Goal: Book appointment/travel/reservation

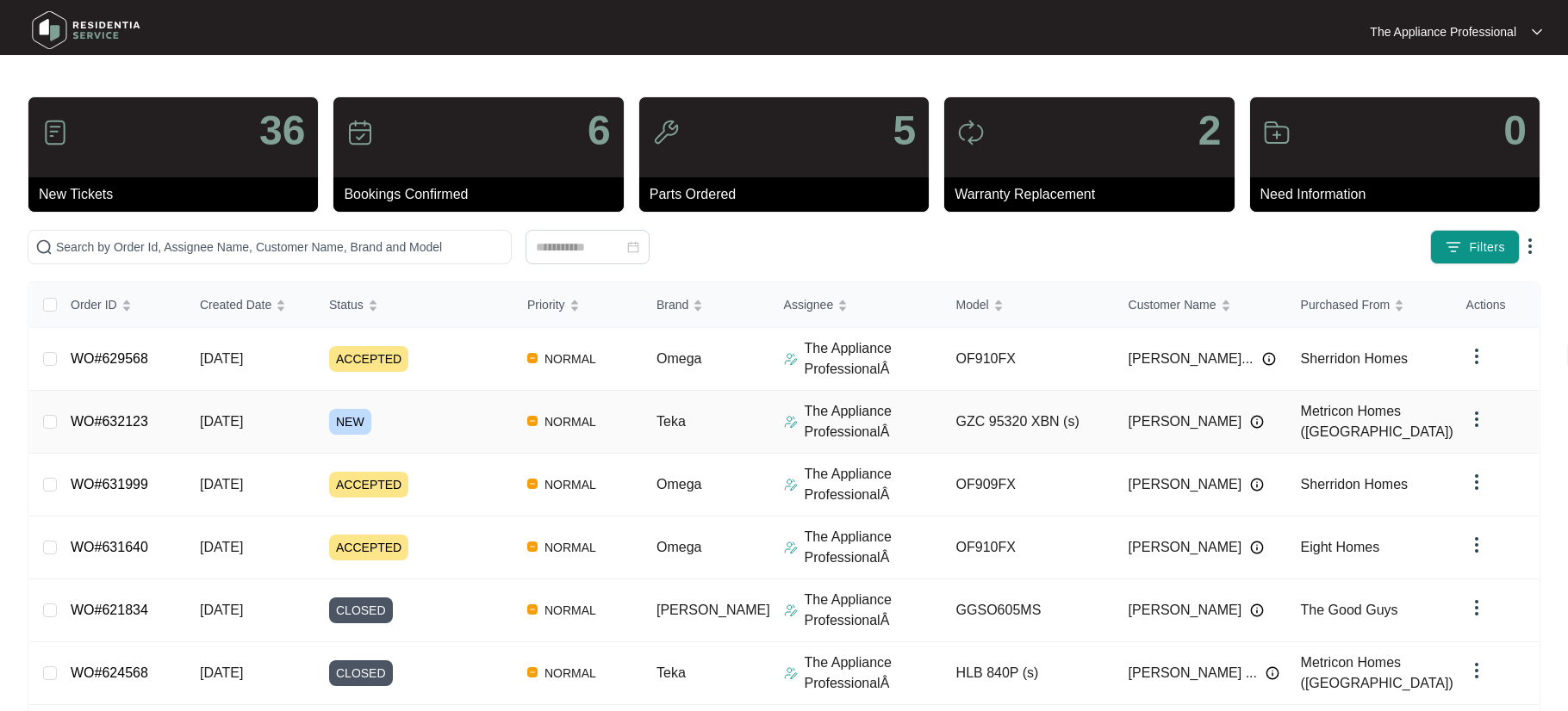
scroll to position [3, 0]
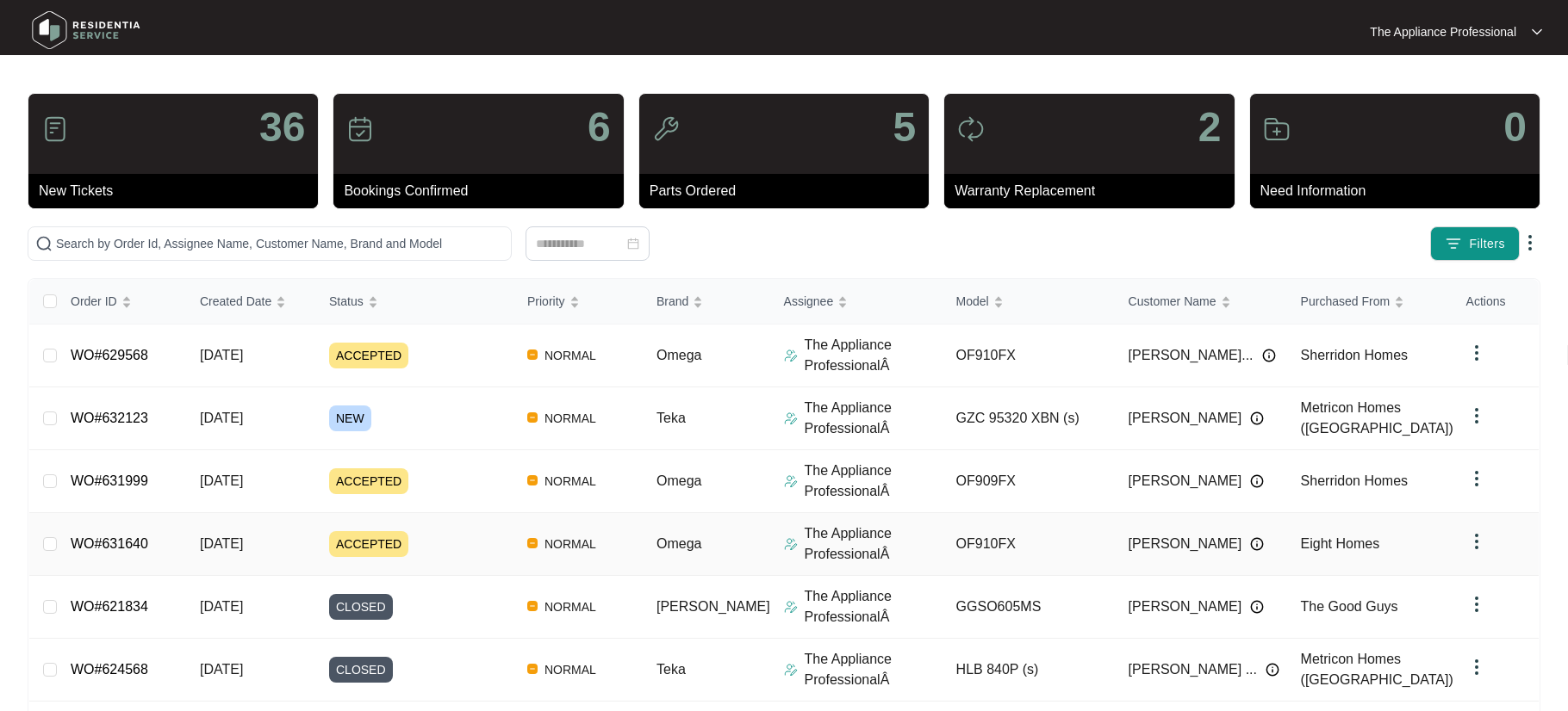
click at [226, 547] on span "[DATE]" at bounding box center [221, 543] width 43 height 15
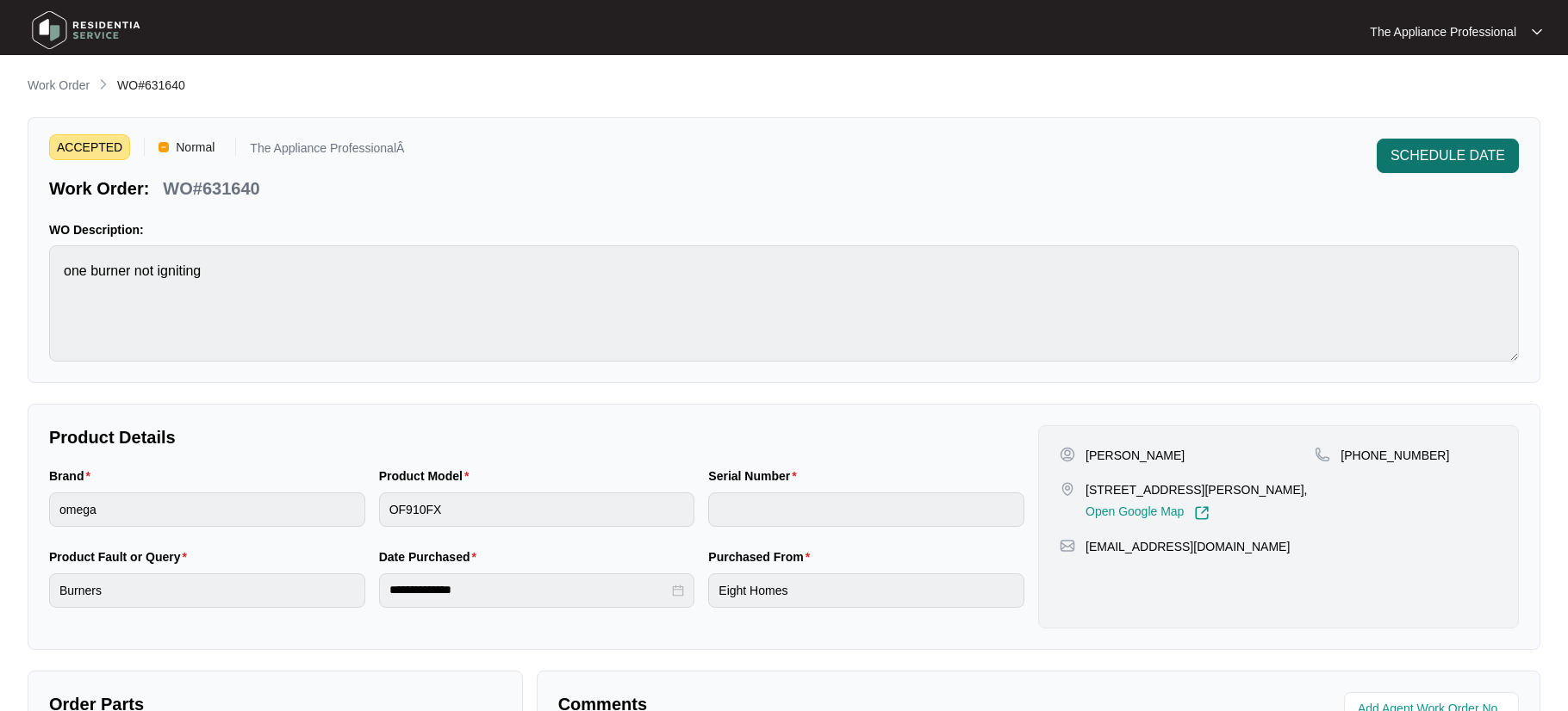
click at [1454, 147] on span "SCHEDULE DATE" at bounding box center [1448, 155] width 115 height 21
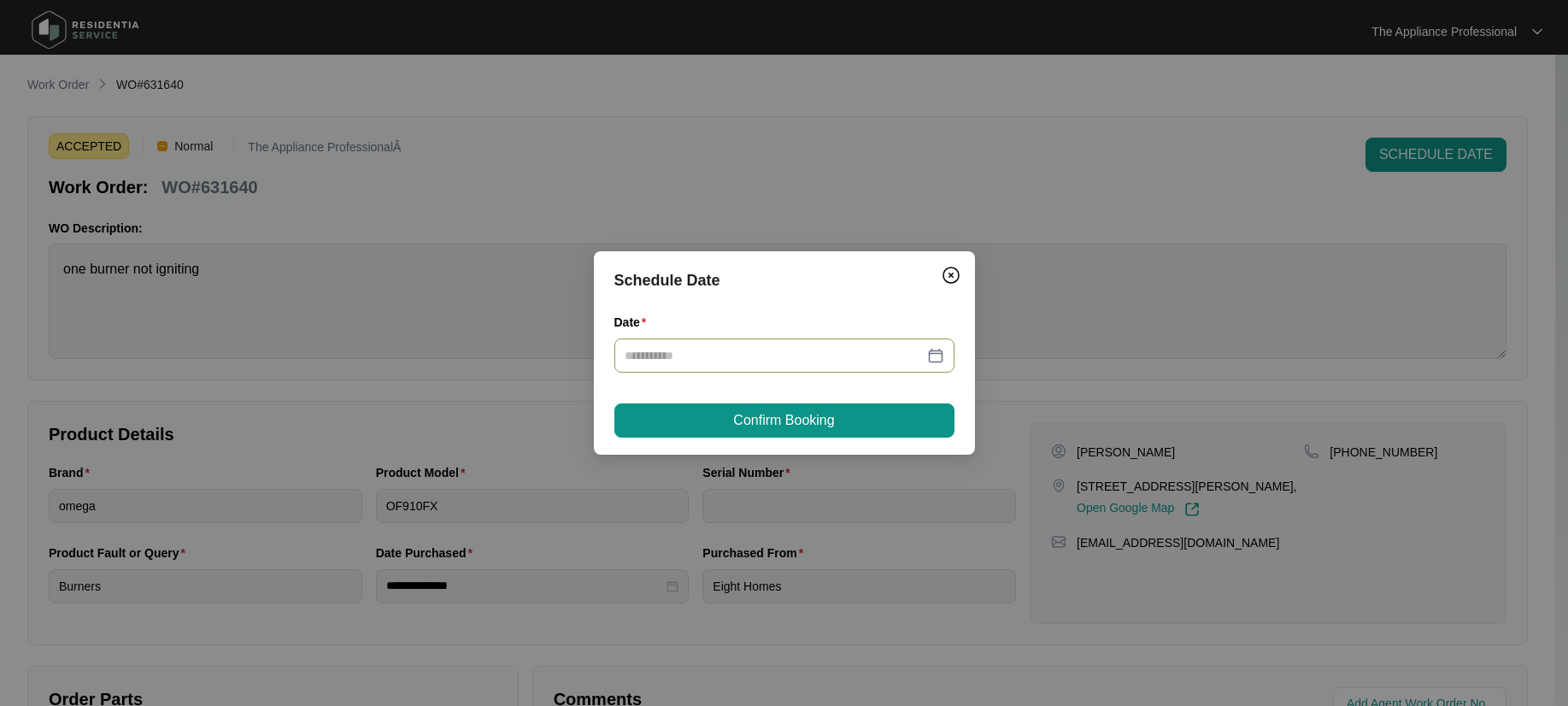
click at [933, 354] on div at bounding box center [785, 355] width 319 height 19
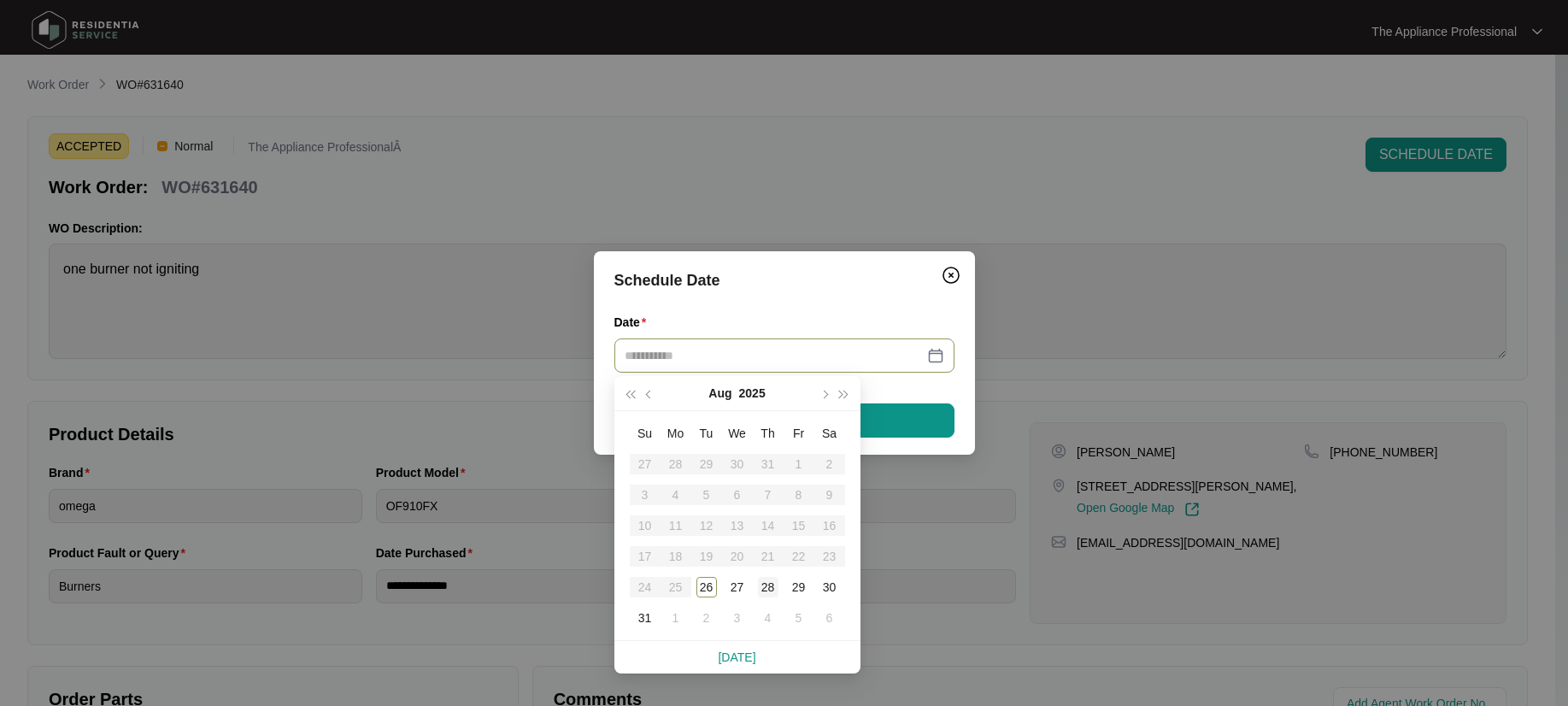
type input "**********"
click at [769, 585] on div "28" at bounding box center [768, 587] width 21 height 21
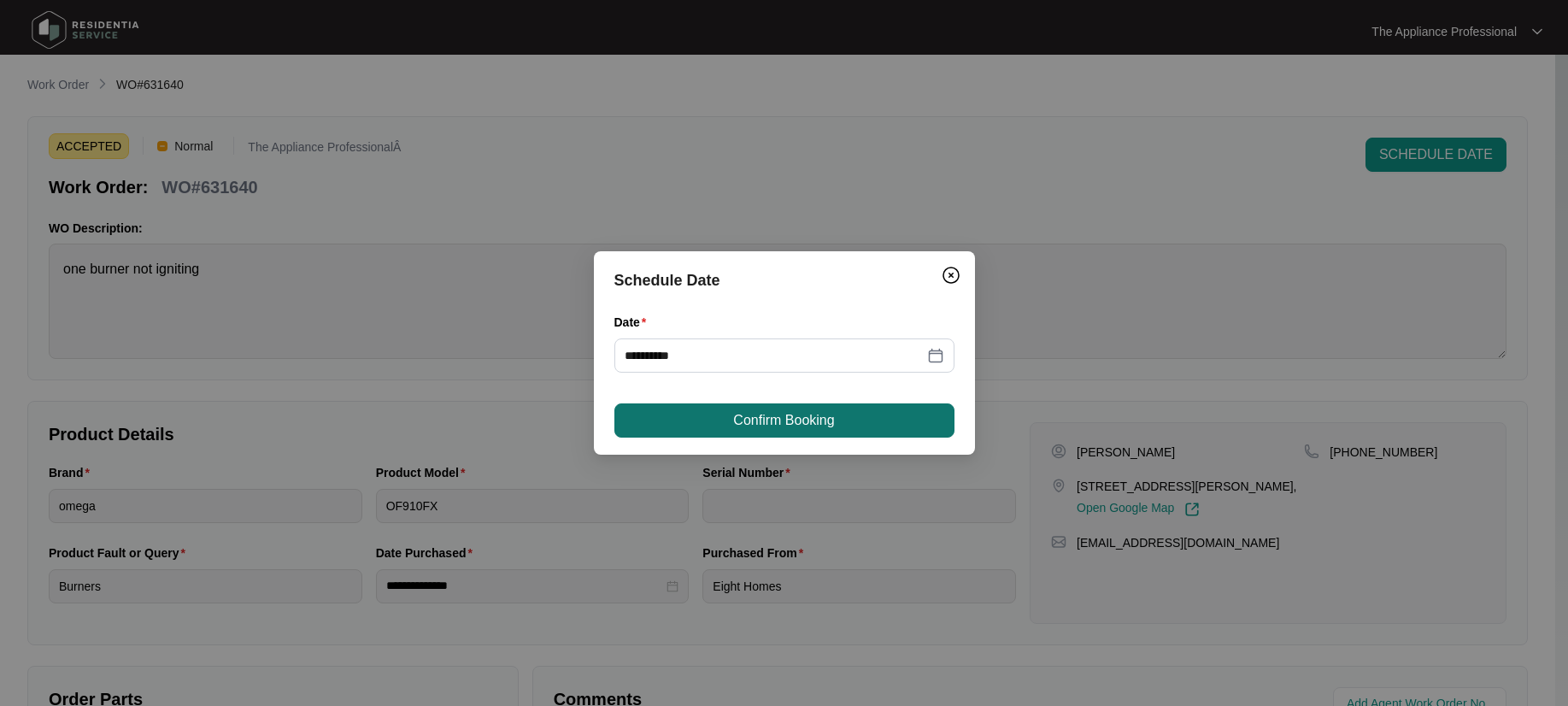
click at [785, 424] on span "Confirm Booking" at bounding box center [783, 421] width 101 height 21
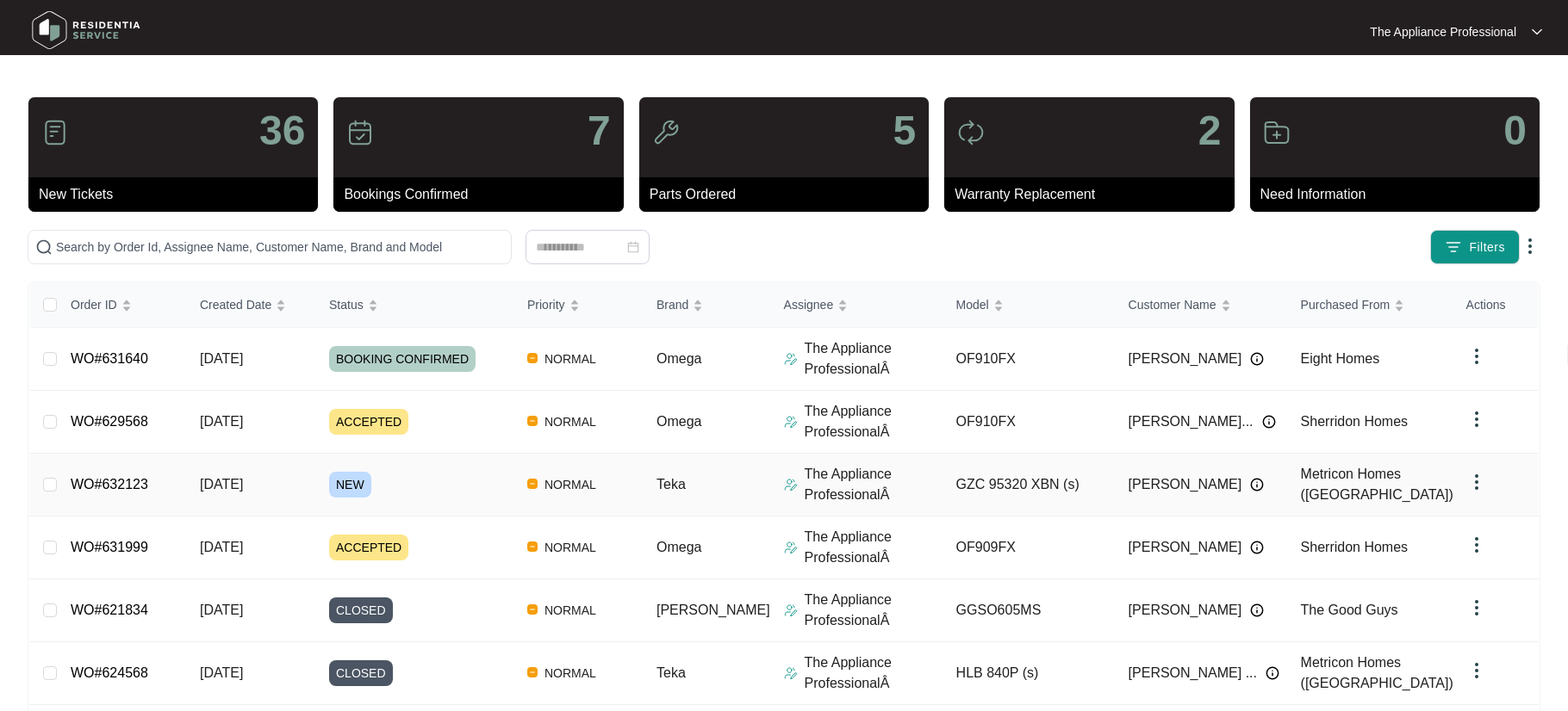
click at [307, 494] on td "[DATE]" at bounding box center [250, 486] width 129 height 63
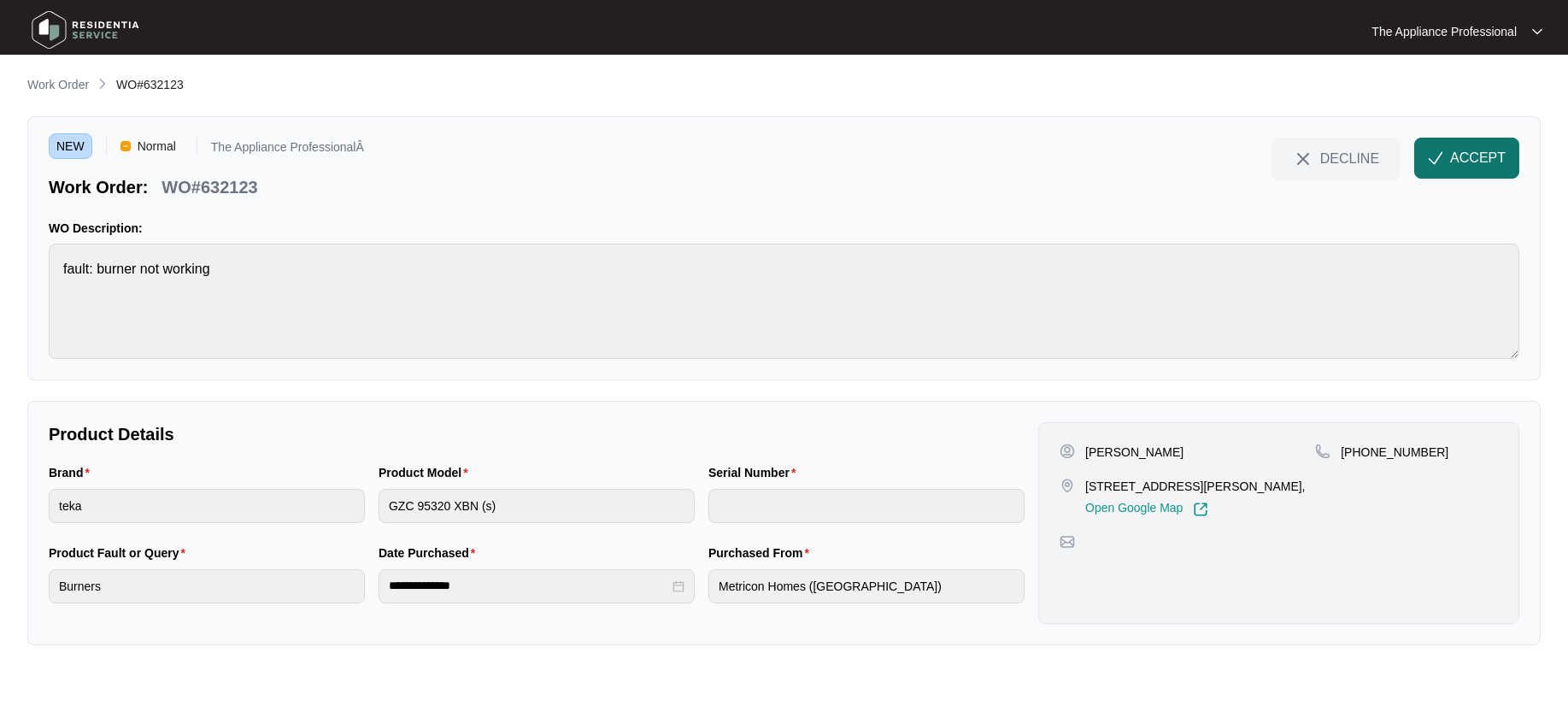
click at [1437, 169] on span "button" at bounding box center [1436, 161] width 16 height 15
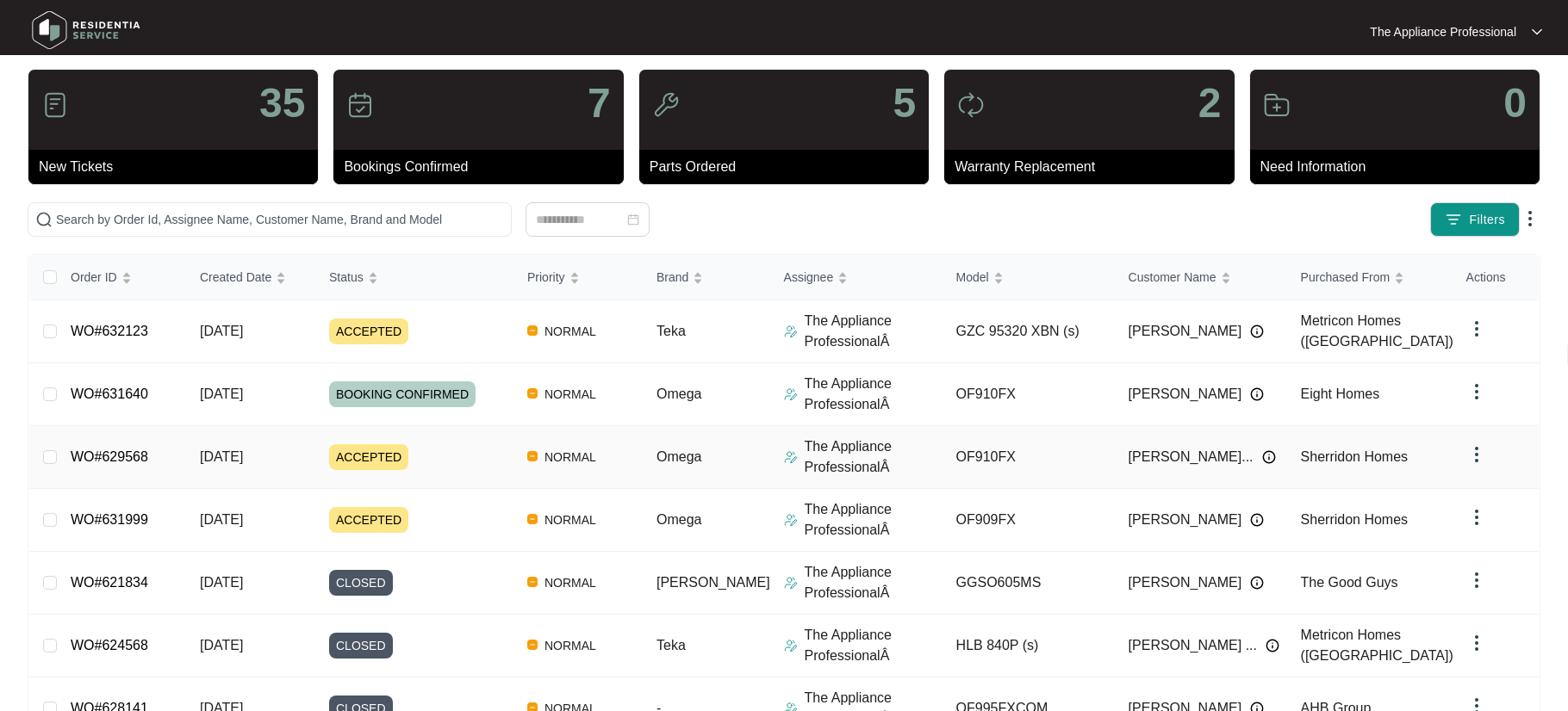
scroll to position [329, 0]
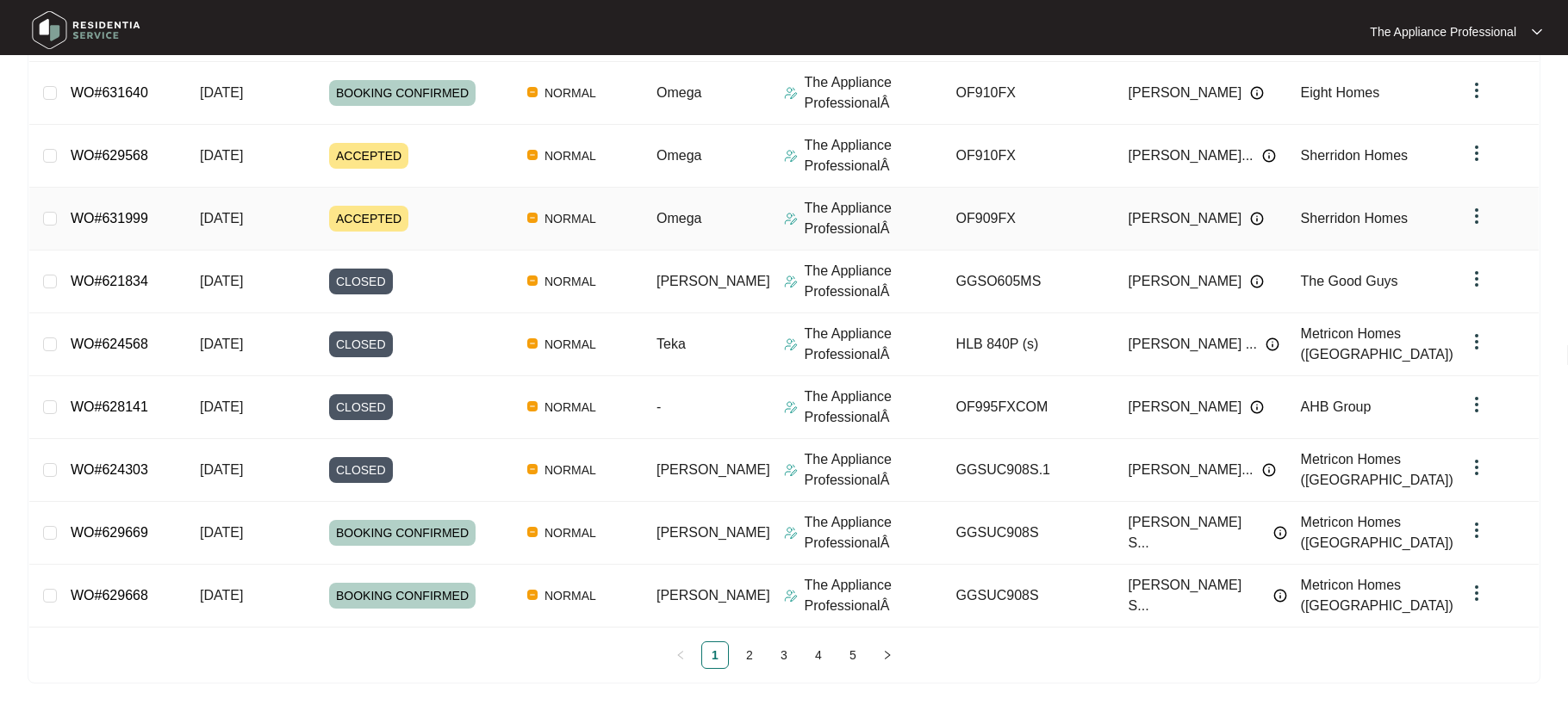
click at [114, 225] on link "WO#631999" at bounding box center [110, 218] width 77 height 15
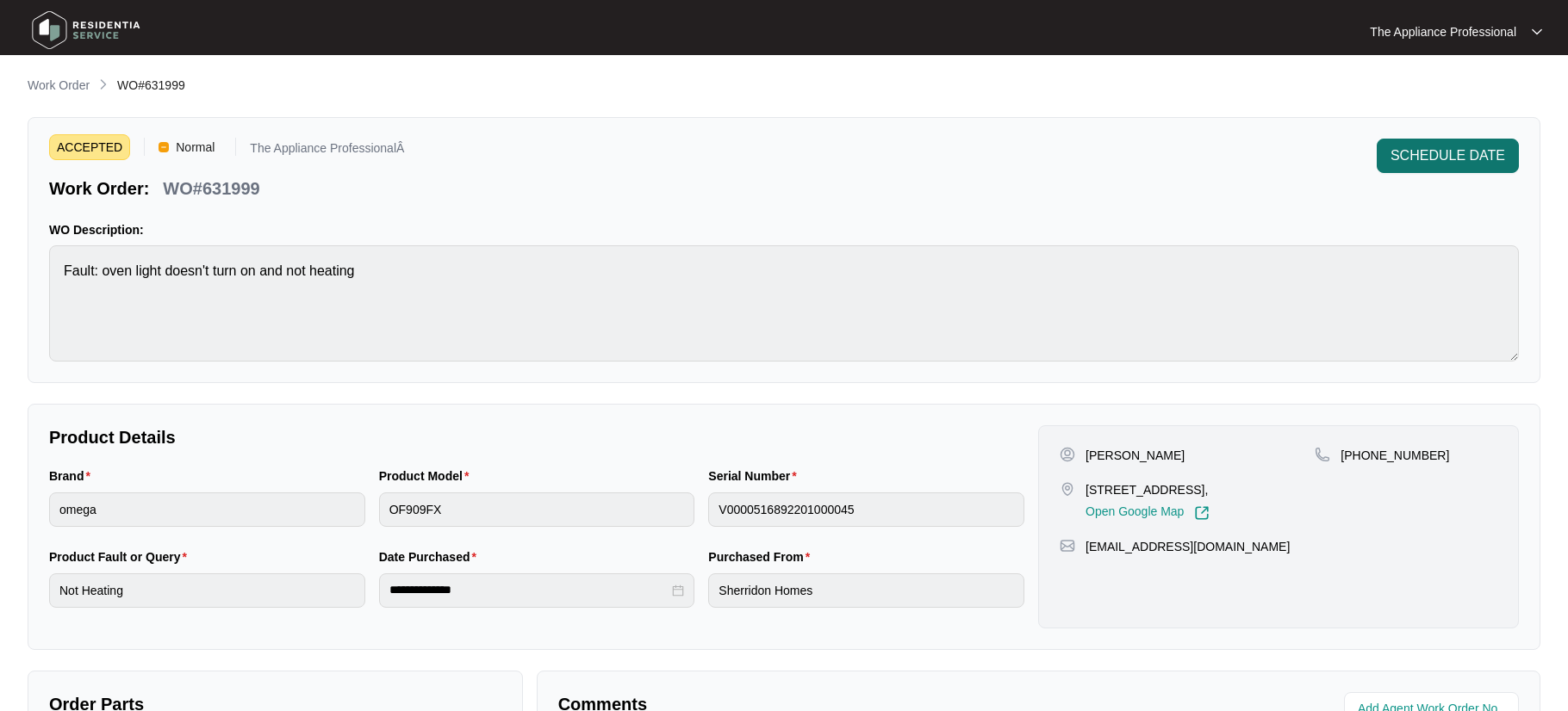
click at [1440, 155] on span "SCHEDULE DATE" at bounding box center [1448, 155] width 115 height 21
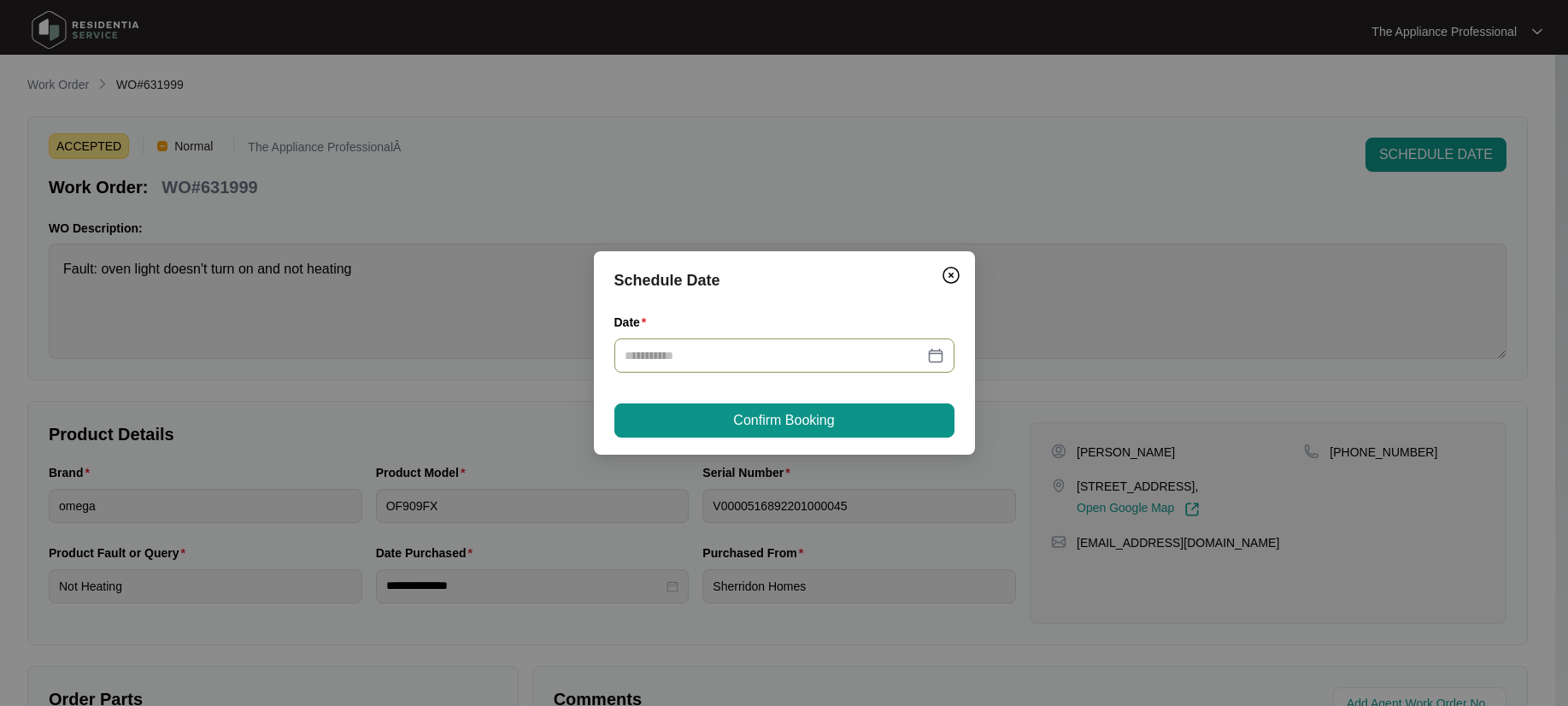
click at [933, 354] on div at bounding box center [785, 355] width 319 height 19
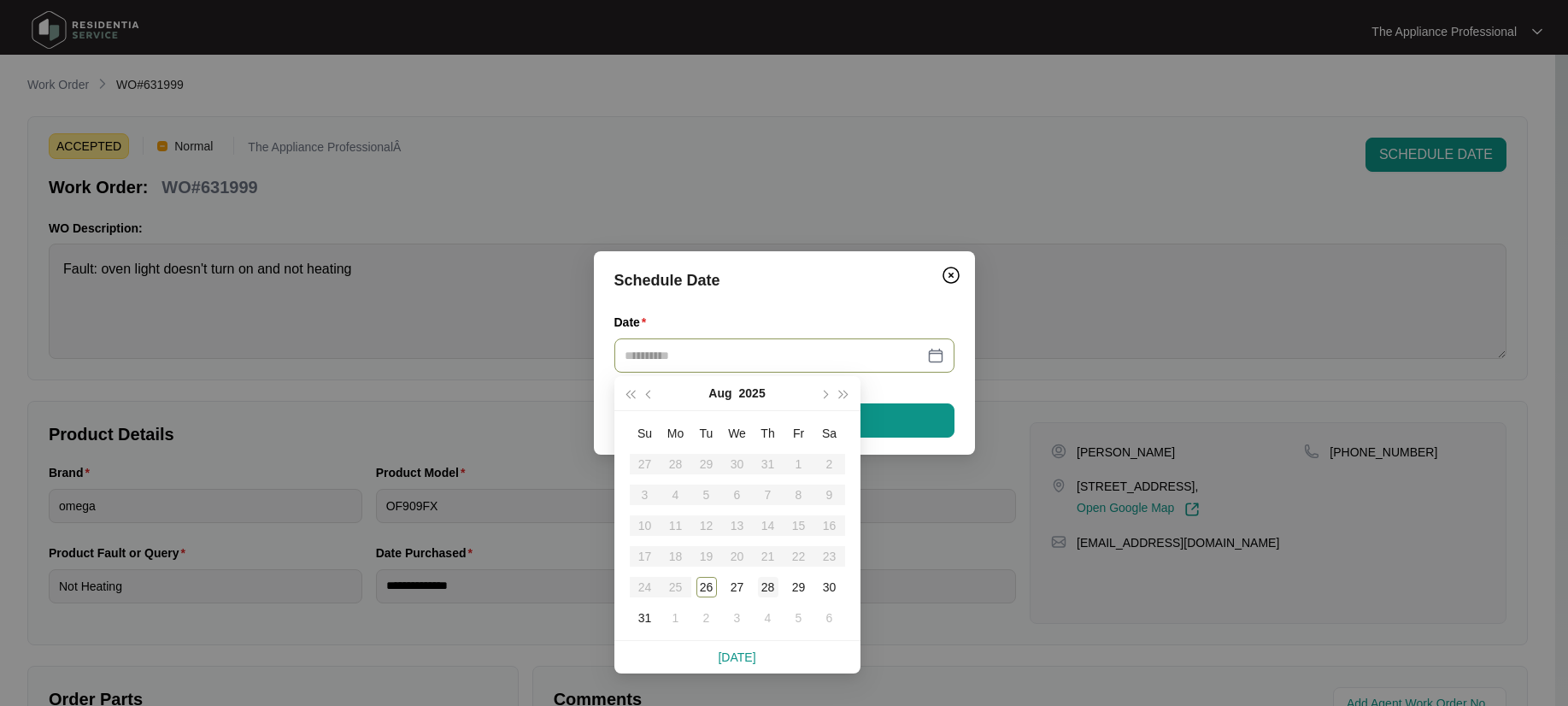
type input "**********"
click at [774, 592] on div "28" at bounding box center [768, 587] width 21 height 21
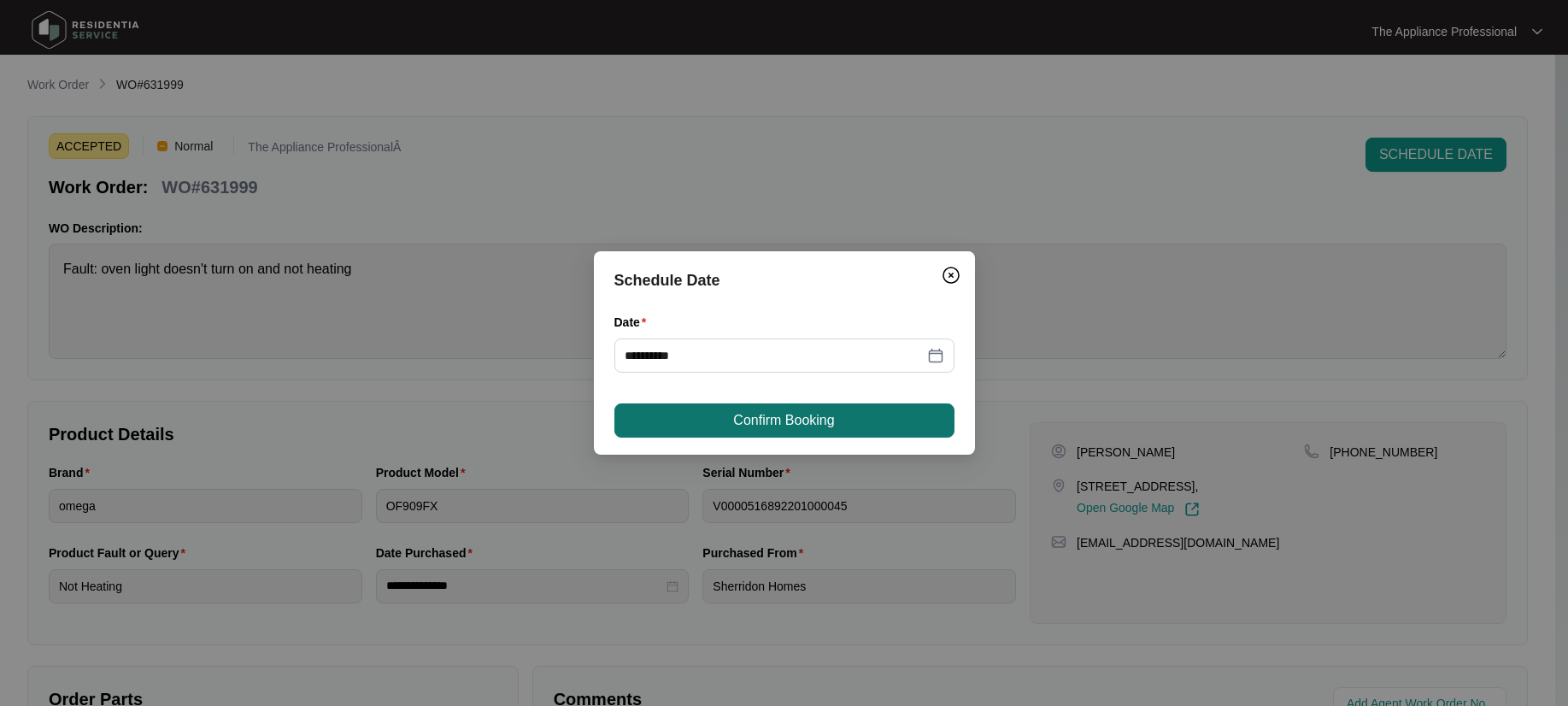
click at [784, 424] on span "Confirm Booking" at bounding box center [783, 421] width 101 height 21
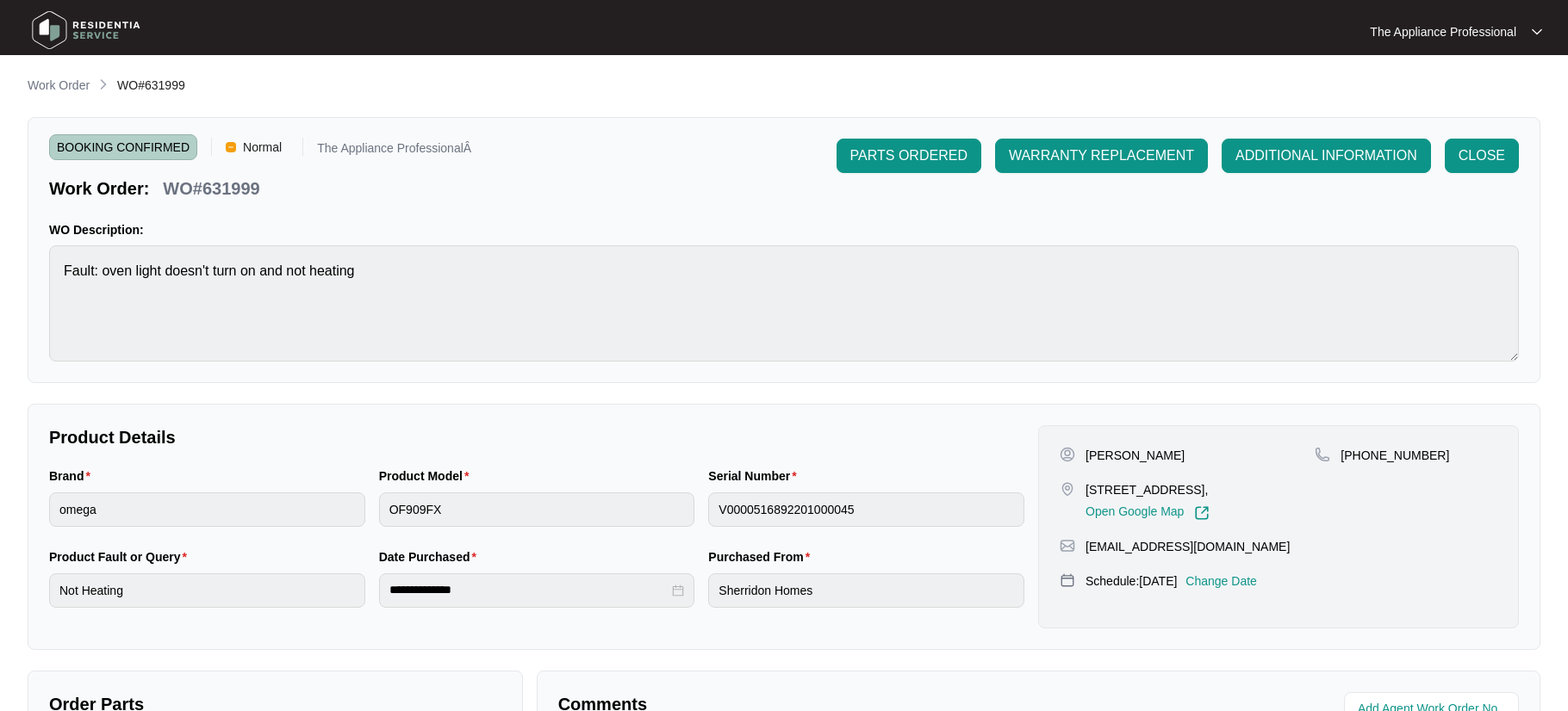
click at [1257, 580] on p "Change Date" at bounding box center [1221, 581] width 71 height 17
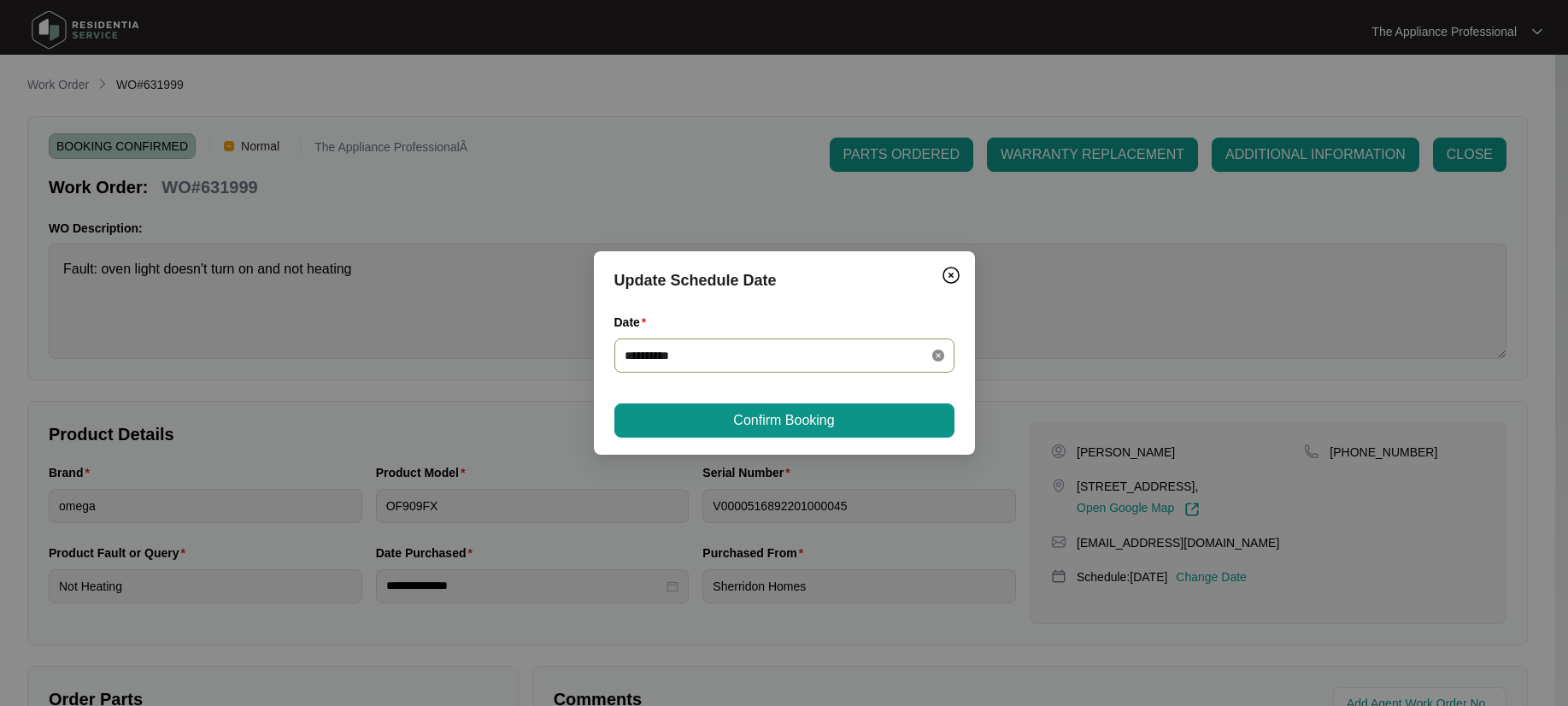
click at [938, 356] on icon "close-circle" at bounding box center [938, 356] width 12 height 12
click at [930, 353] on div at bounding box center [785, 355] width 319 height 19
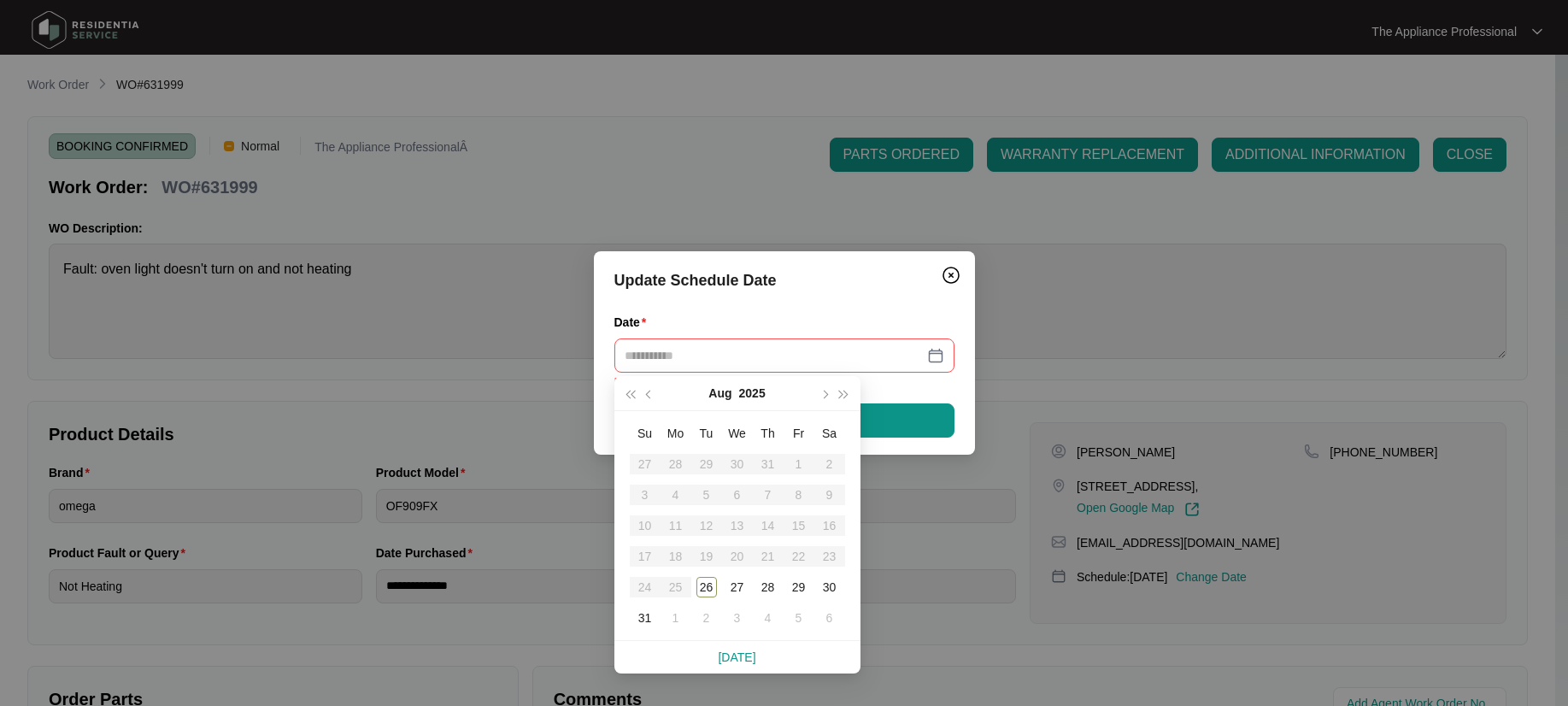
click at [1081, 323] on div "Update Schedule Date Date Please enter your date. Confirm Booking" at bounding box center [784, 353] width 1568 height 706
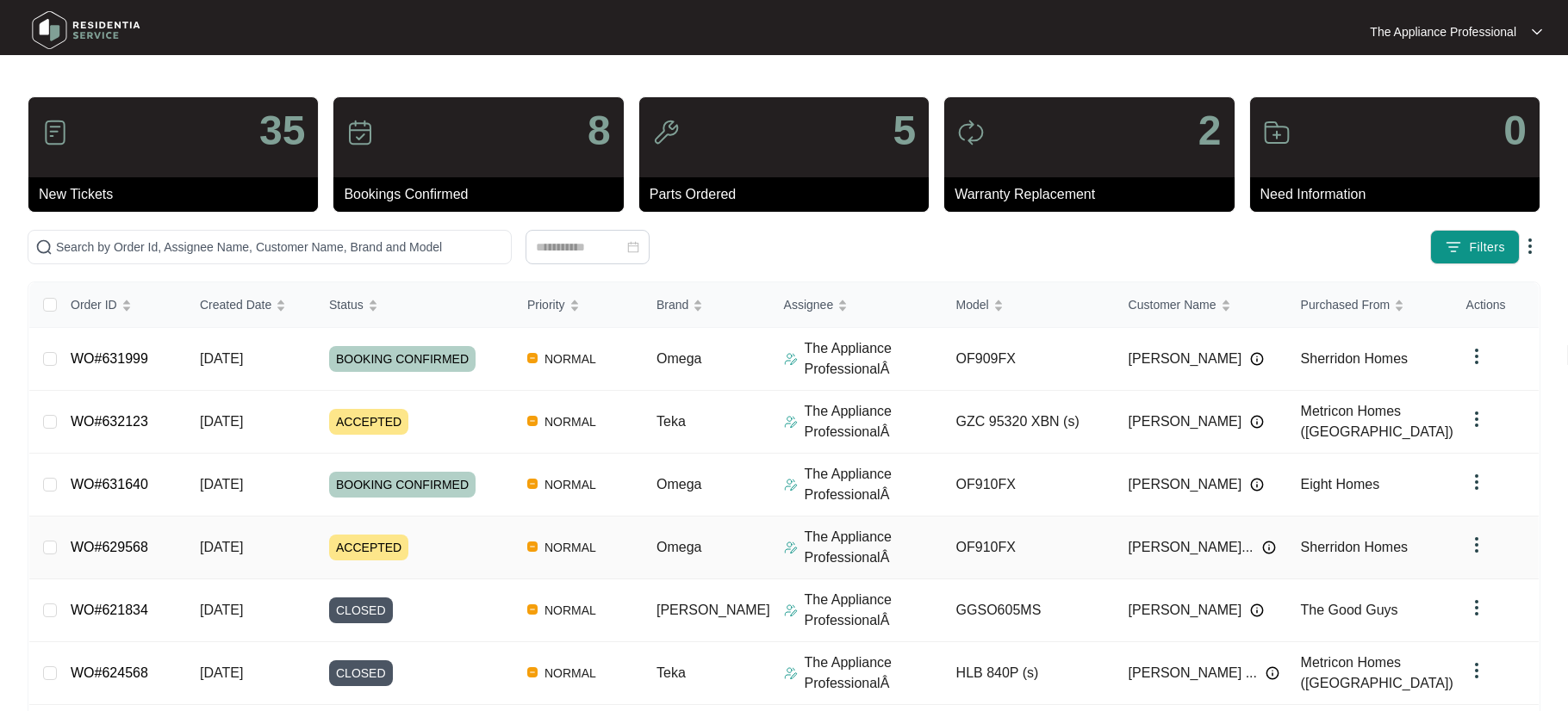
click at [204, 562] on td "[DATE]" at bounding box center [250, 548] width 129 height 63
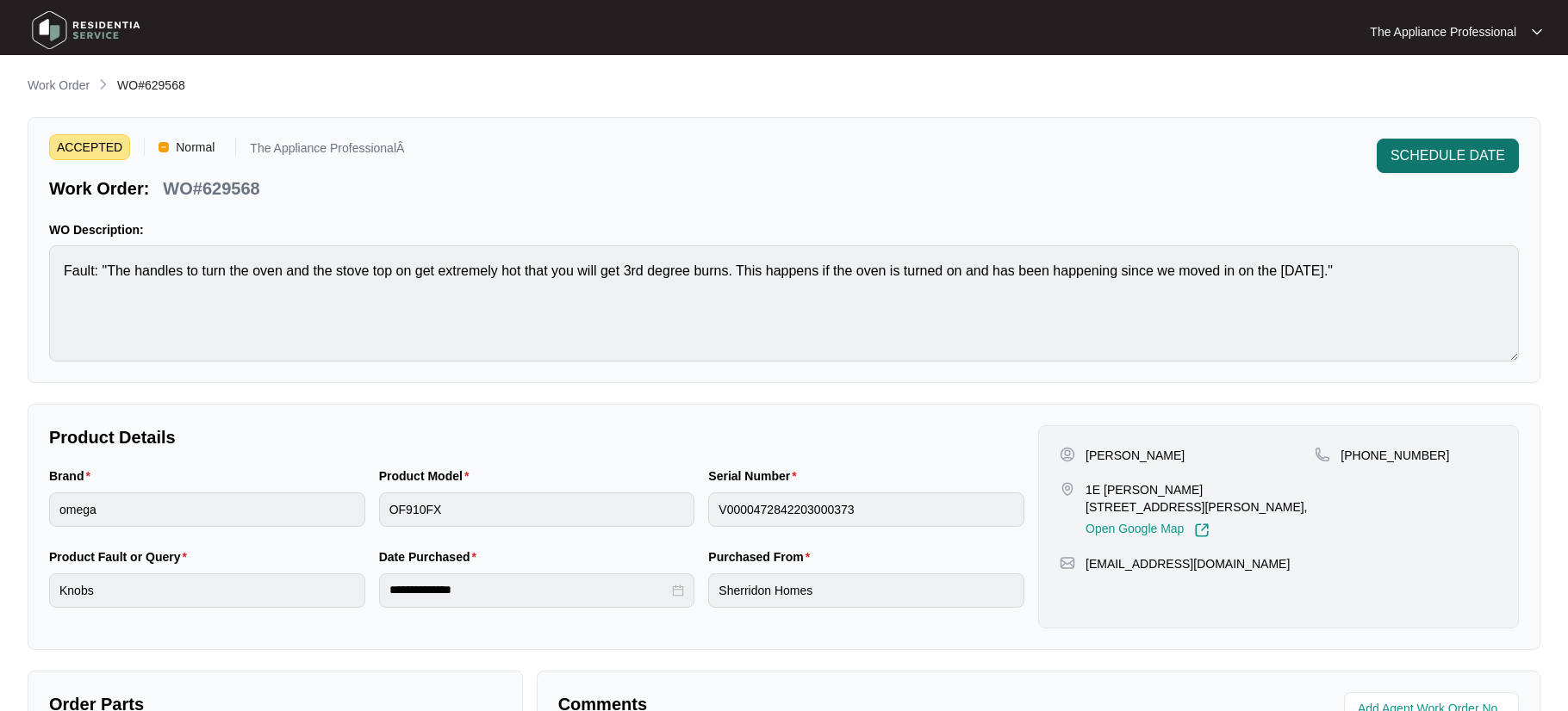
click at [1465, 152] on span "SCHEDULE DATE" at bounding box center [1448, 155] width 115 height 21
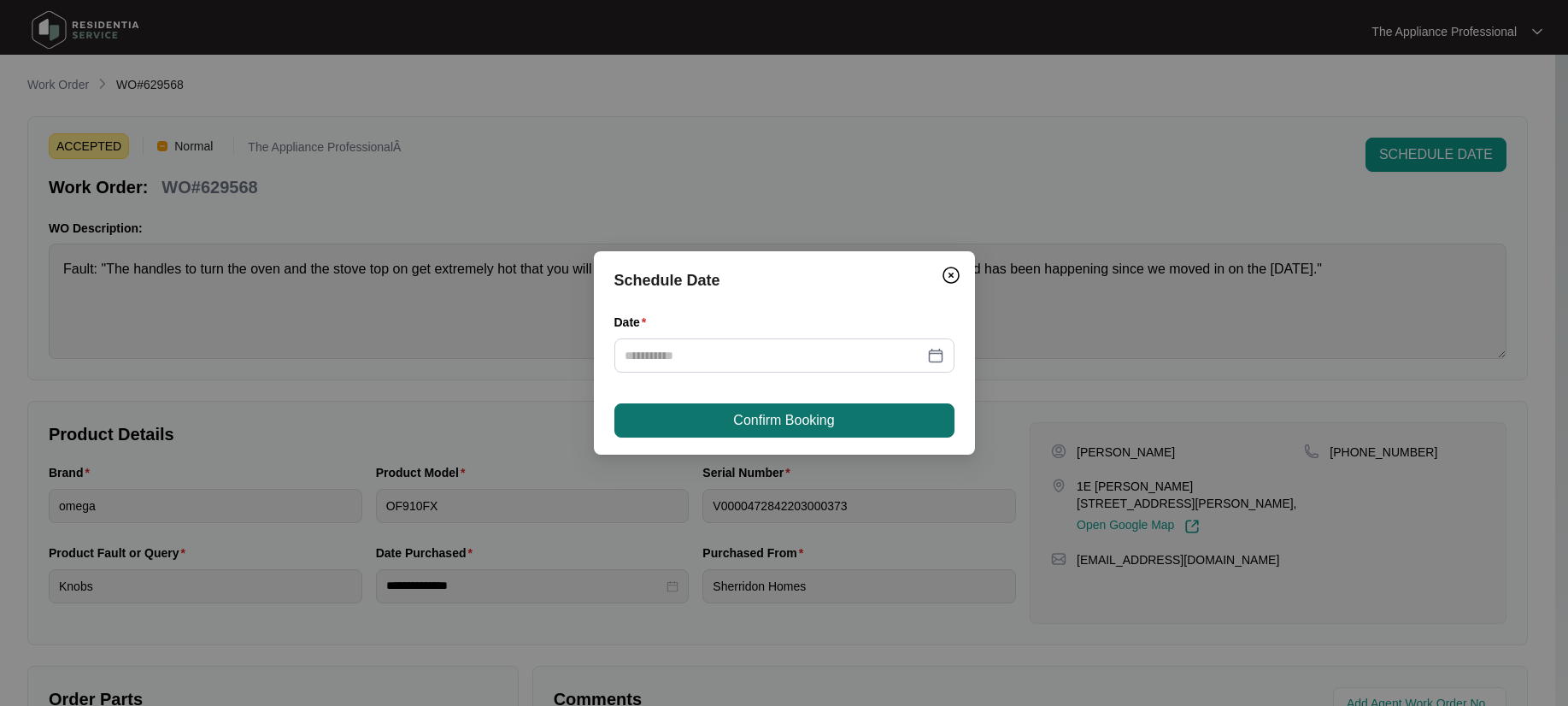
click at [739, 425] on span "Confirm Booking" at bounding box center [783, 421] width 101 height 21
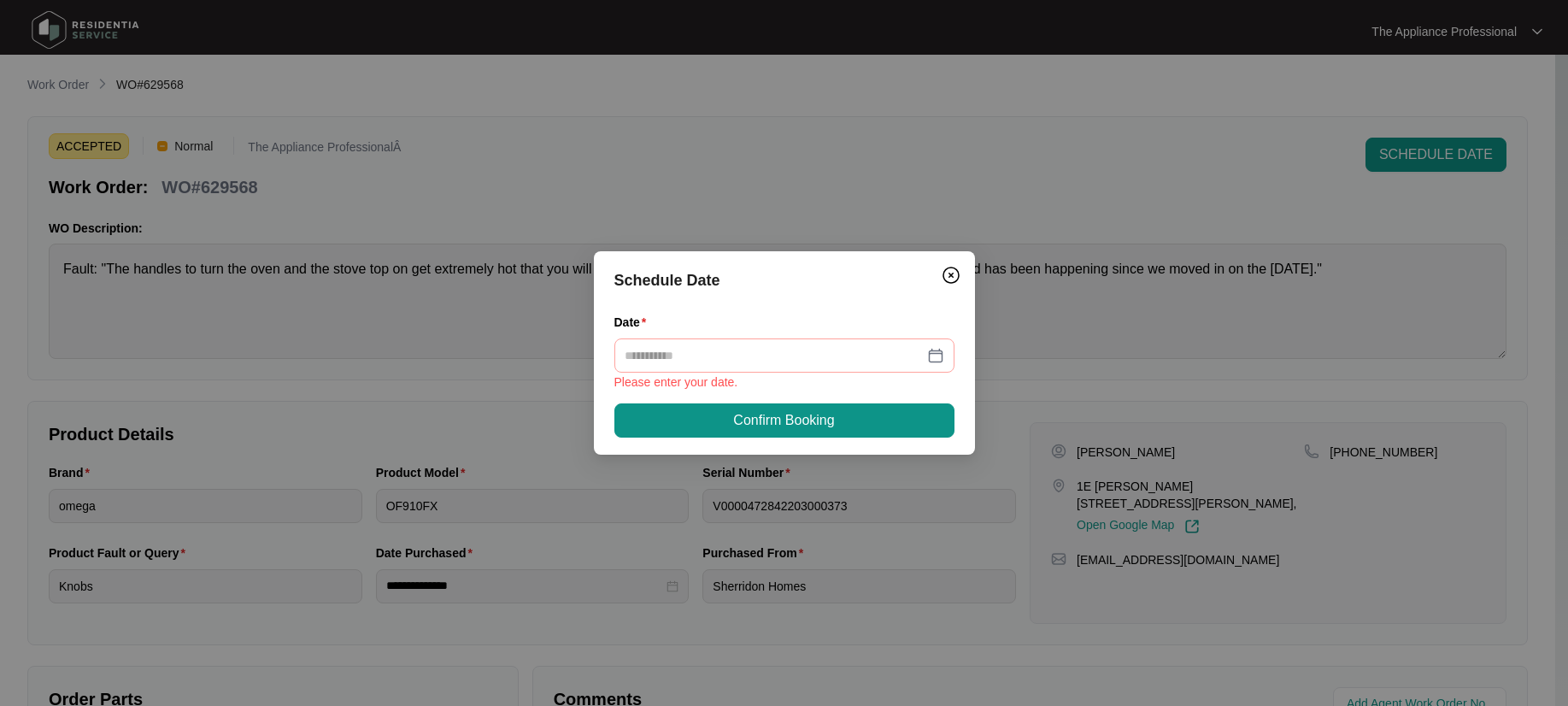
click at [935, 351] on div at bounding box center [785, 355] width 319 height 19
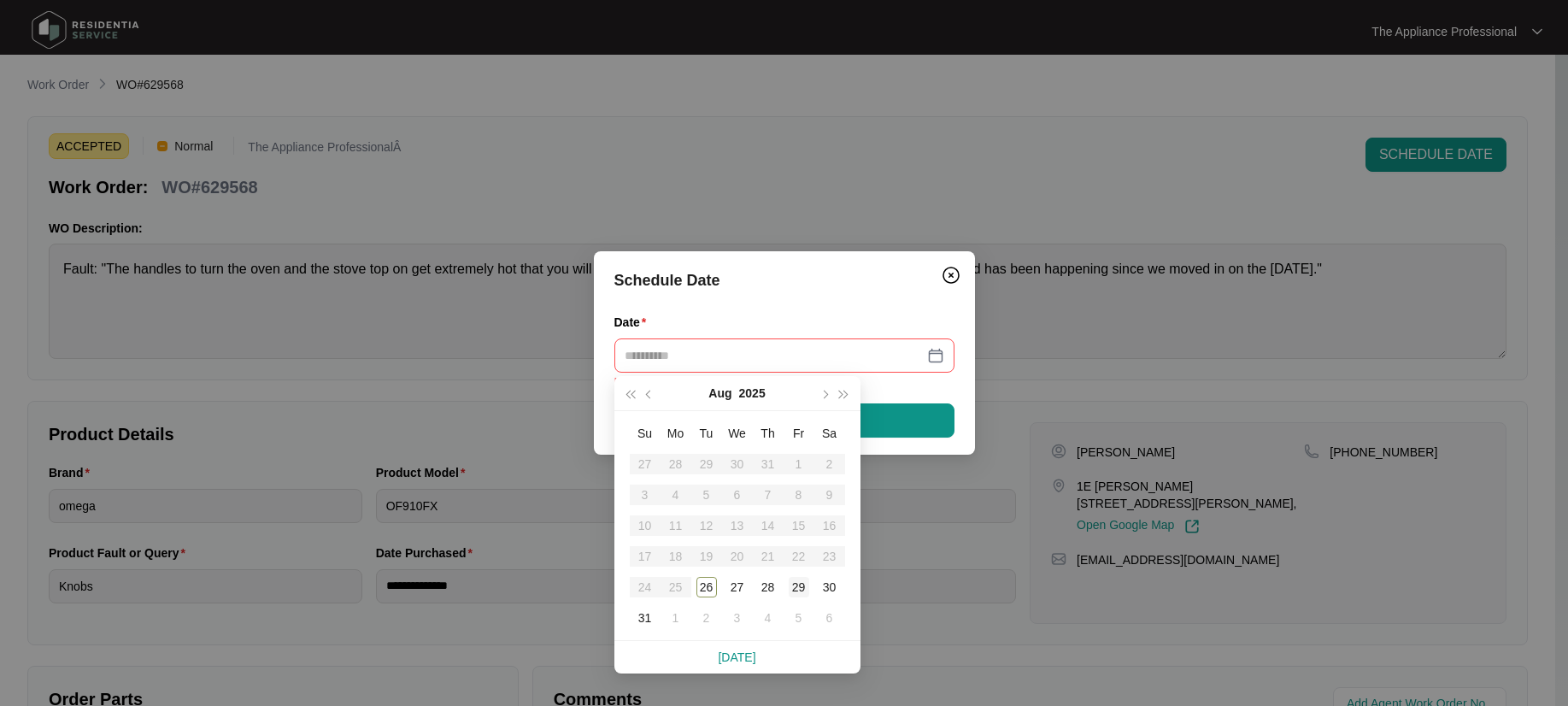
click at [792, 586] on div "29" at bounding box center [799, 587] width 21 height 21
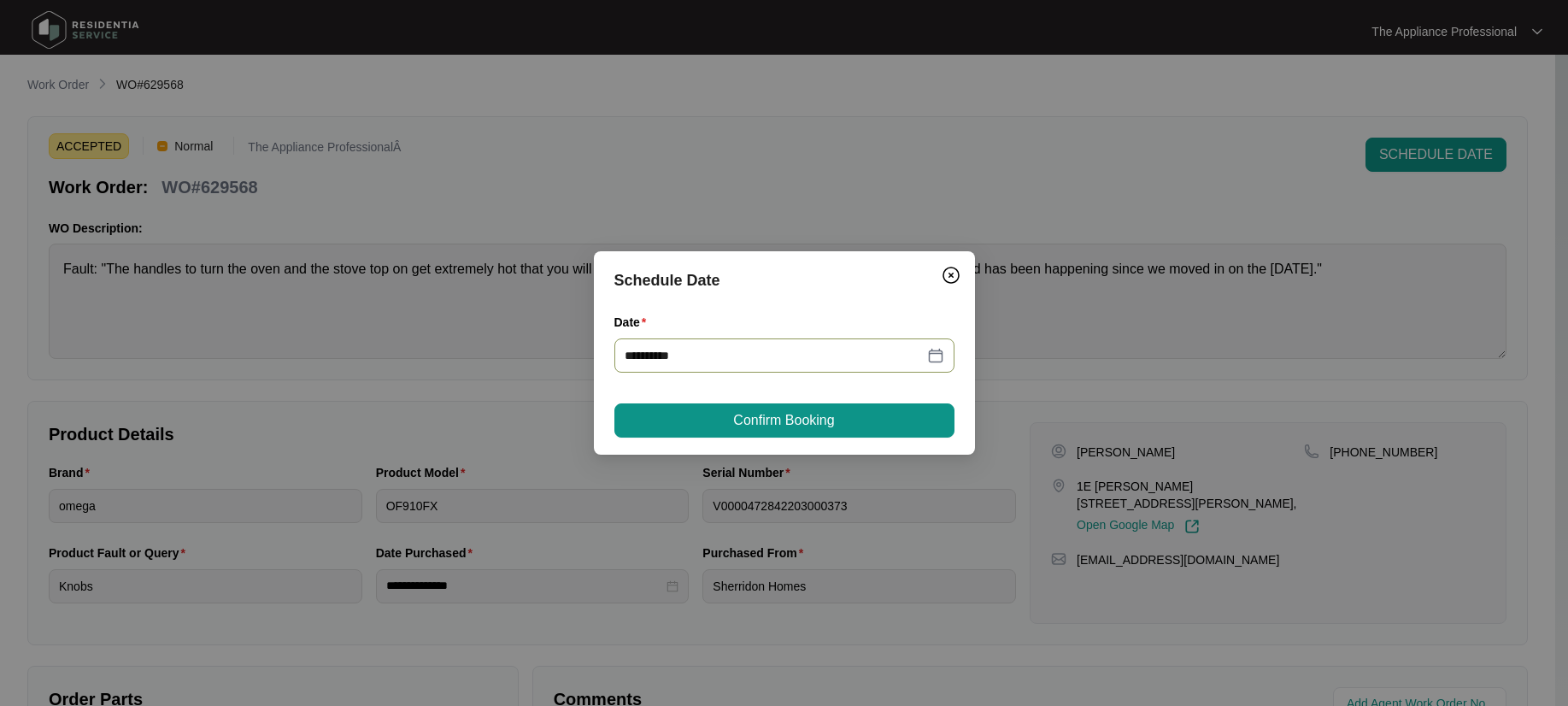
type input "**********"
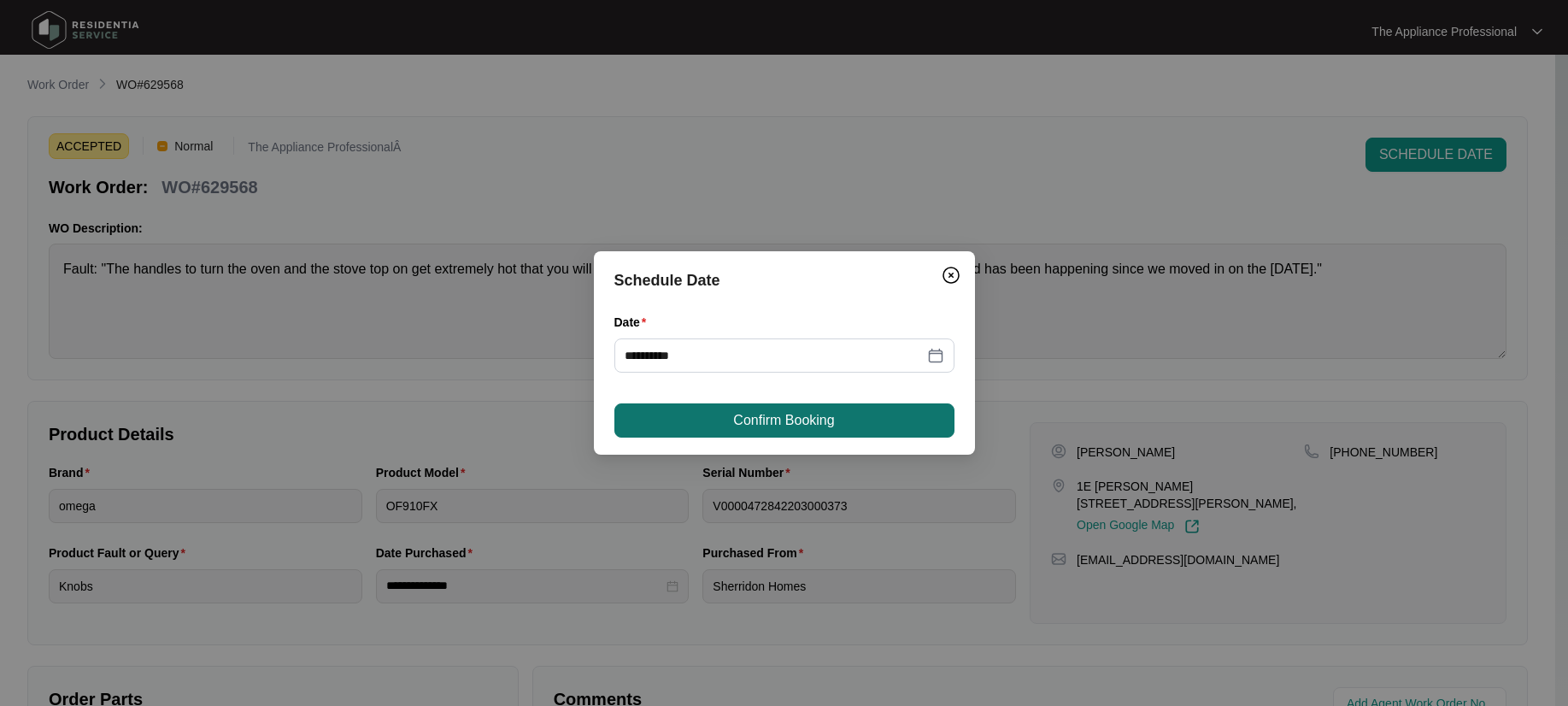
click at [799, 418] on span "Confirm Booking" at bounding box center [783, 421] width 101 height 21
